Goal: Transaction & Acquisition: Obtain resource

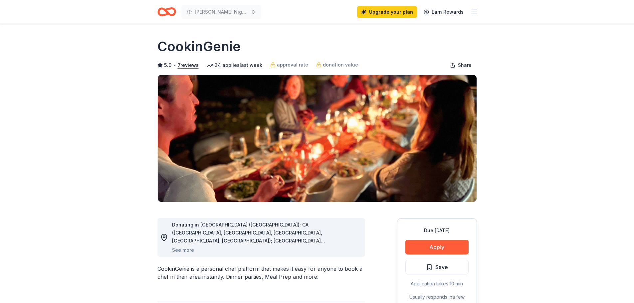
click at [166, 11] on icon "Home" at bounding box center [169, 11] width 10 height 7
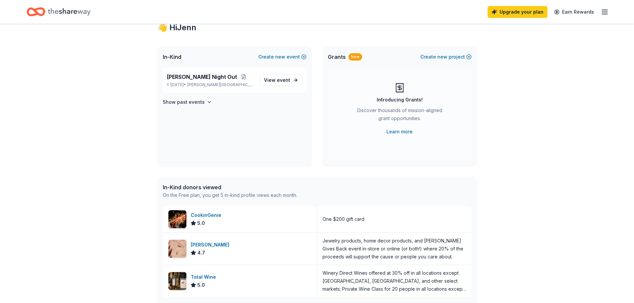
scroll to position [67, 0]
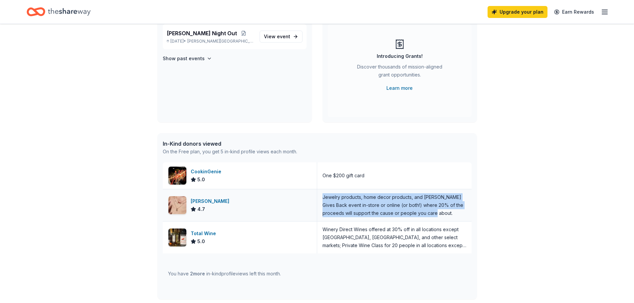
drag, startPoint x: 322, startPoint y: 199, endPoint x: 450, endPoint y: 215, distance: 128.8
click at [450, 215] on div "Jewelry products, home decor products, and [PERSON_NAME] Gives Back event in-st…" at bounding box center [394, 205] width 144 height 24
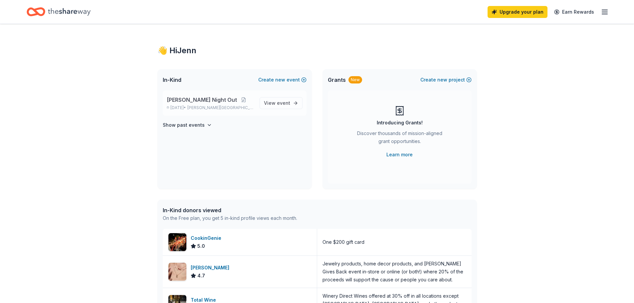
click at [185, 100] on span "[PERSON_NAME] Night Out" at bounding box center [202, 100] width 70 height 8
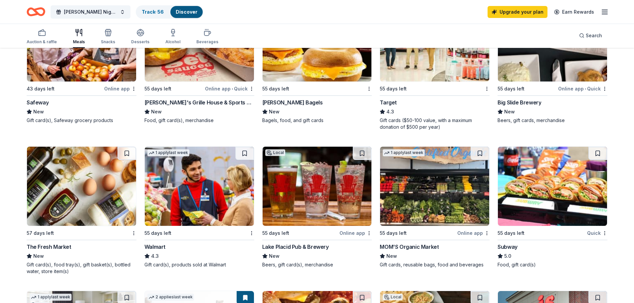
scroll to position [266, 0]
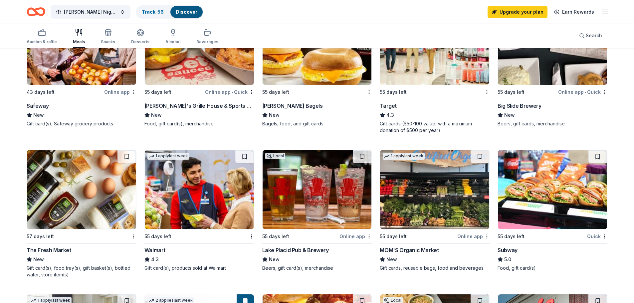
click at [399, 65] on img at bounding box center [434, 45] width 109 height 79
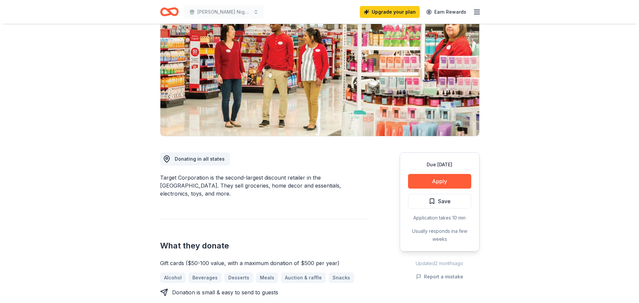
scroll to position [100, 0]
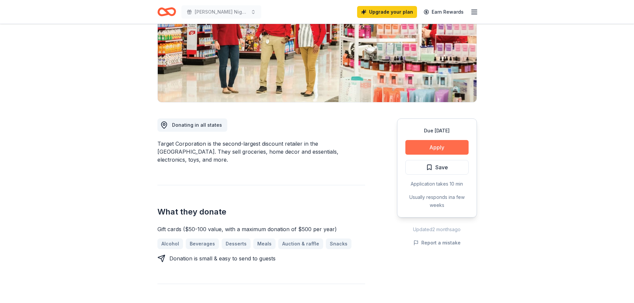
click at [434, 148] on button "Apply" at bounding box center [436, 147] width 63 height 15
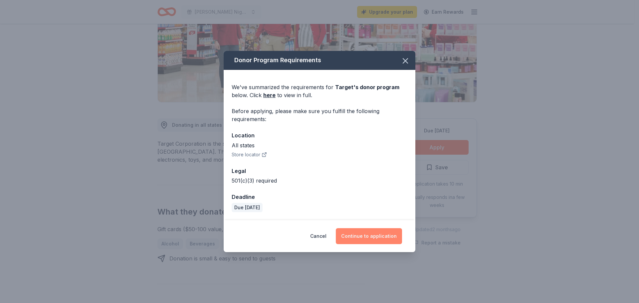
click at [360, 235] on button "Continue to application" at bounding box center [369, 236] width 66 height 16
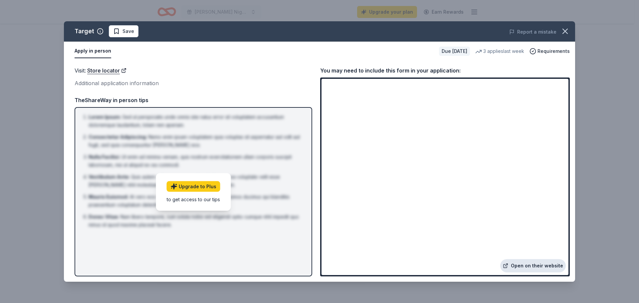
click at [526, 264] on link "Open on their website" at bounding box center [533, 265] width 66 height 13
